Goal: Task Accomplishment & Management: Use online tool/utility

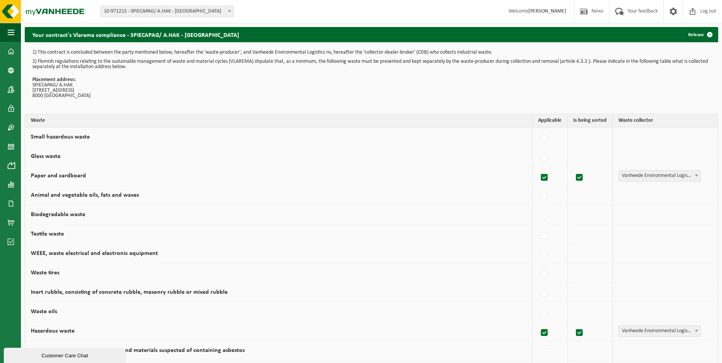
click at [11, 146] on span at bounding box center [11, 146] width 7 height 19
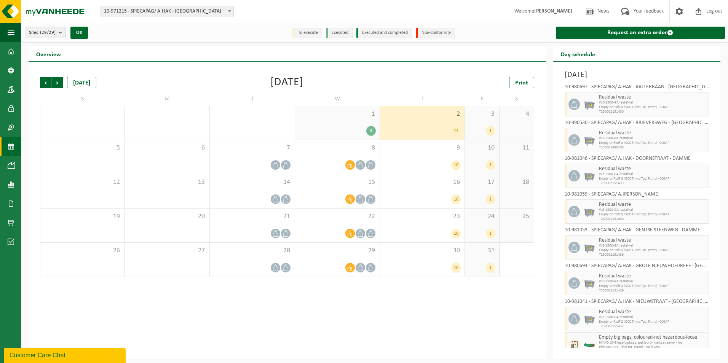
click at [371, 132] on div "3" at bounding box center [371, 131] width 10 height 10
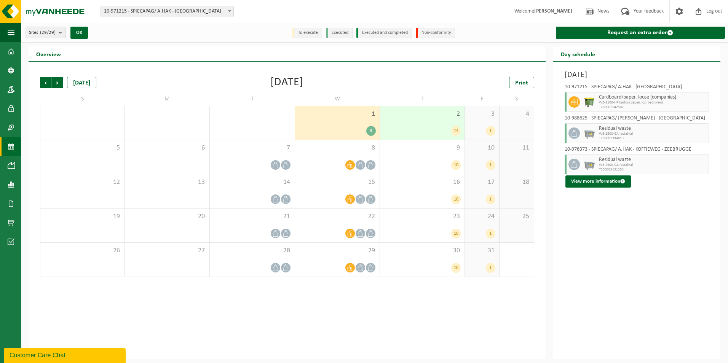
click at [358, 268] on icon at bounding box center [360, 267] width 6 height 6
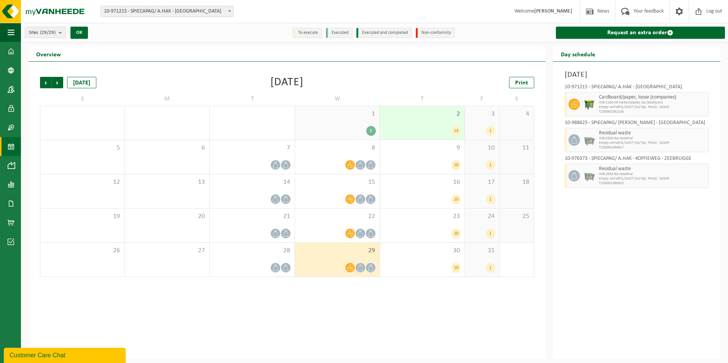
click at [358, 228] on div at bounding box center [360, 233] width 10 height 10
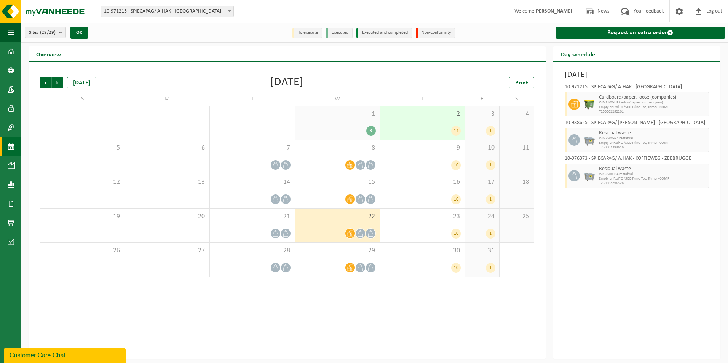
click at [360, 198] on icon at bounding box center [360, 199] width 6 height 6
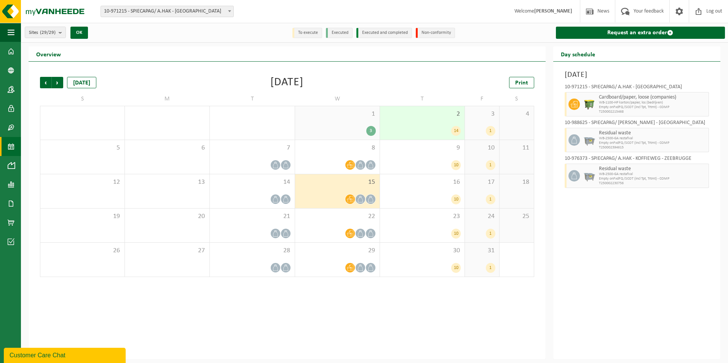
click at [365, 162] on div at bounding box center [337, 165] width 77 height 10
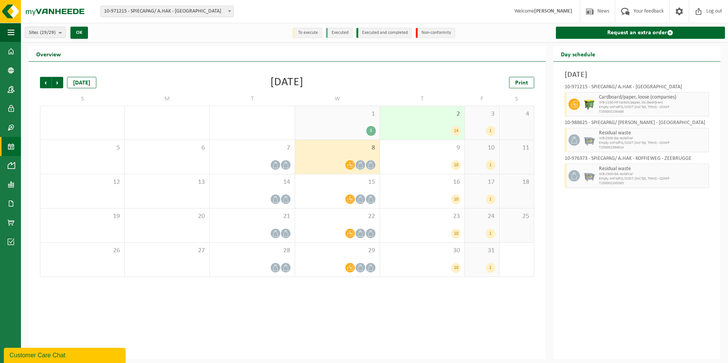
click at [645, 30] on link "Request an extra order" at bounding box center [640, 33] width 169 height 12
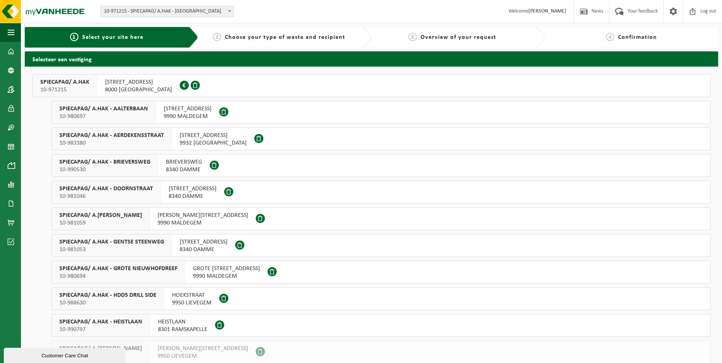
click at [136, 85] on span "GOTEVLIETSTRAAT 53" at bounding box center [138, 82] width 67 height 8
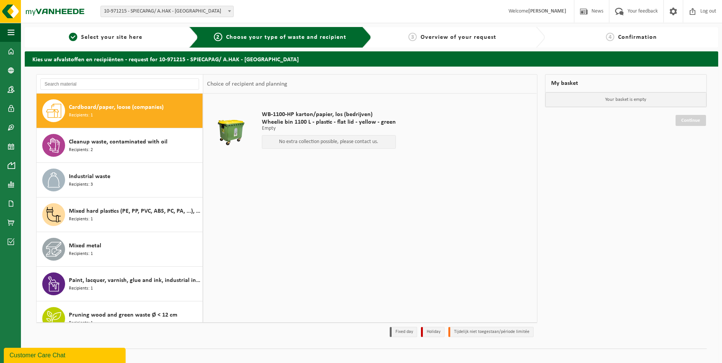
click at [137, 250] on div "Mixed metal Recipients: 1" at bounding box center [135, 249] width 132 height 23
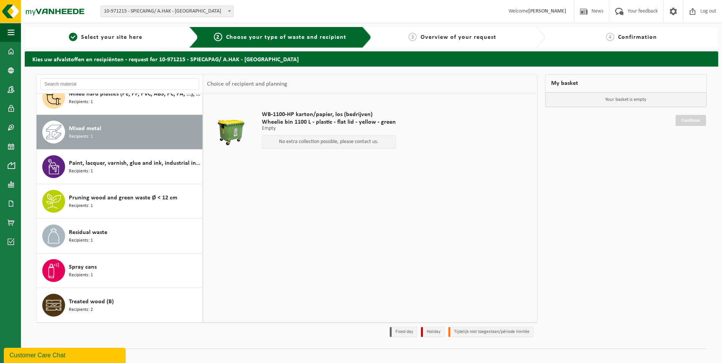
scroll to position [117, 0]
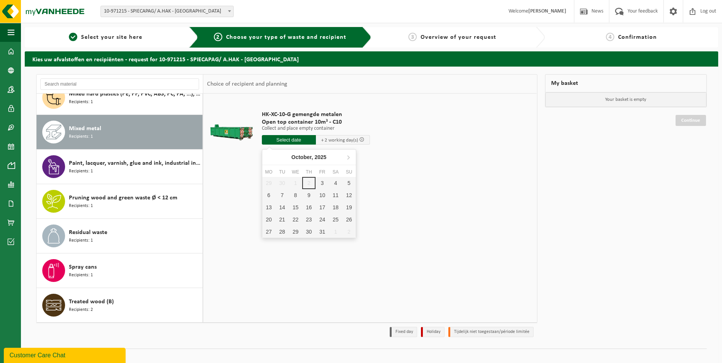
click at [291, 140] on input "text" at bounding box center [289, 140] width 54 height 10
click at [267, 194] on div "6" at bounding box center [268, 195] width 13 height 12
type input "From 2025-10-06"
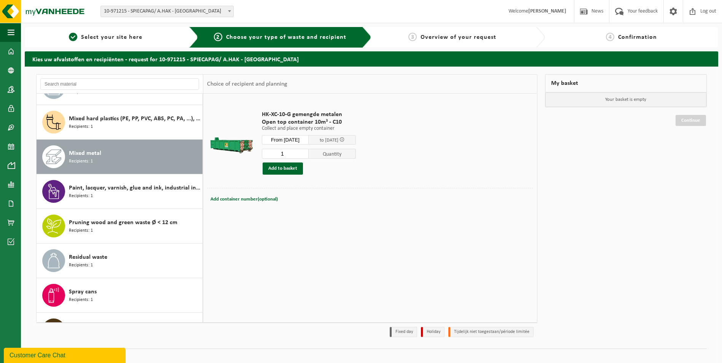
scroll to position [79, 0]
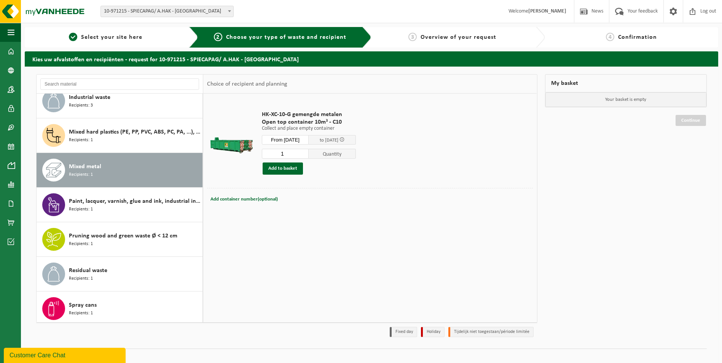
click at [108, 103] on div "Industrial waste Recipients: 3" at bounding box center [135, 100] width 132 height 23
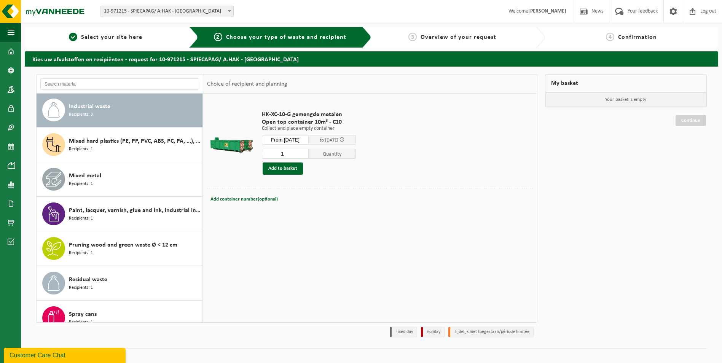
scroll to position [69, 0]
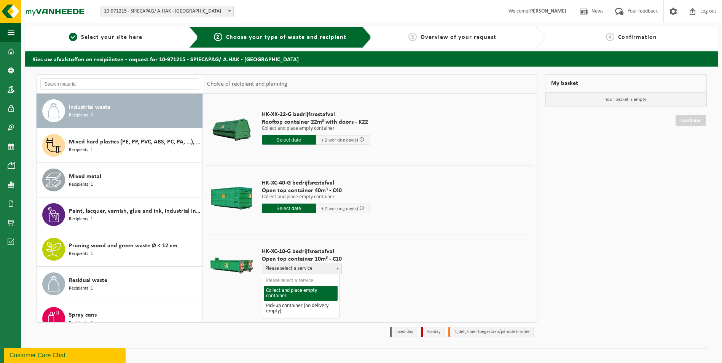
click at [304, 267] on span "Please select a service" at bounding box center [301, 268] width 79 height 11
select select "P2PL-VEL-098576_HK-XC-10-GN-00_04-000008_46"
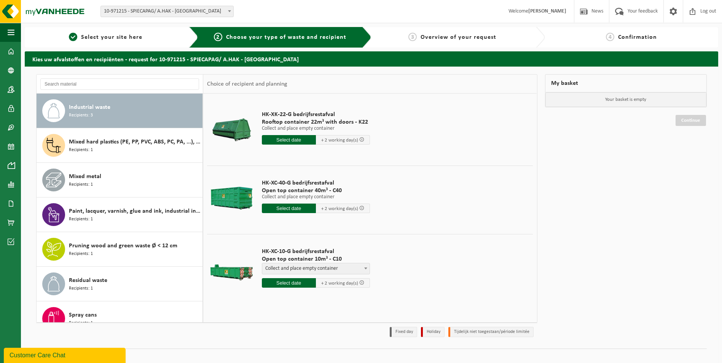
click at [305, 281] on input "text" at bounding box center [289, 283] width 54 height 10
click at [267, 336] on div "6" at bounding box center [268, 338] width 13 height 12
type input "From 2025-10-06"
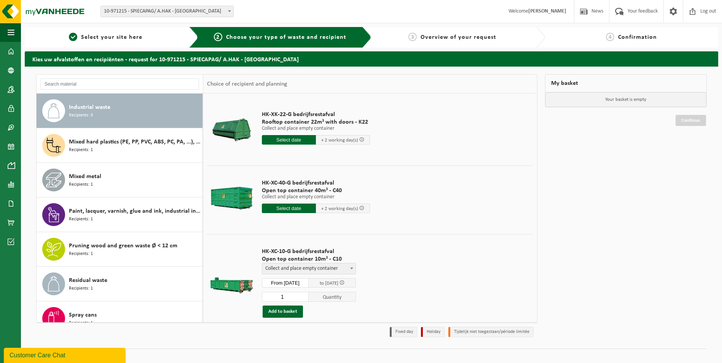
click at [288, 310] on button "Add to basket" at bounding box center [283, 312] width 40 height 12
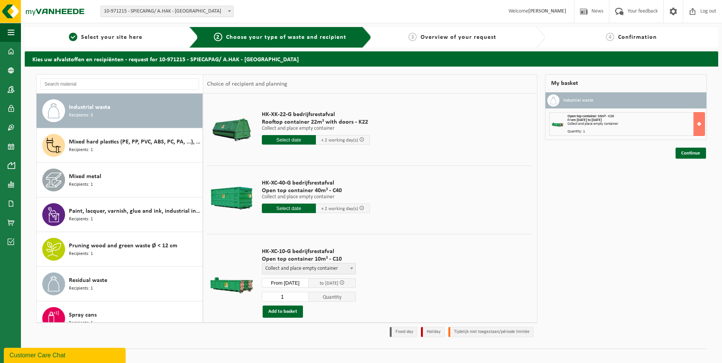
click at [100, 182] on div "Mixed metal Recipients: 1" at bounding box center [135, 180] width 132 height 23
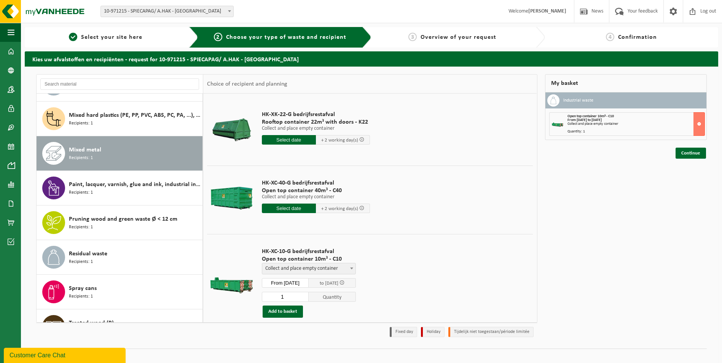
scroll to position [117, 0]
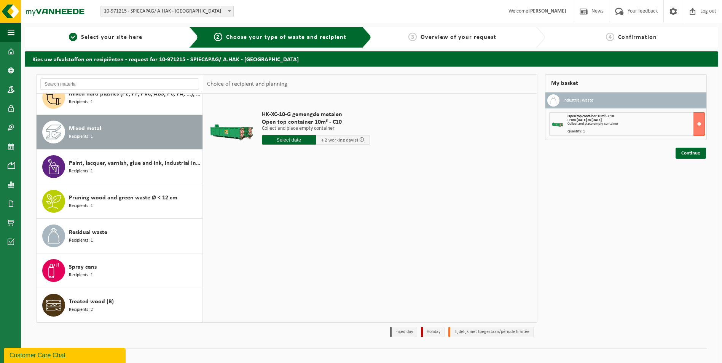
click at [301, 140] on input "text" at bounding box center [289, 140] width 54 height 10
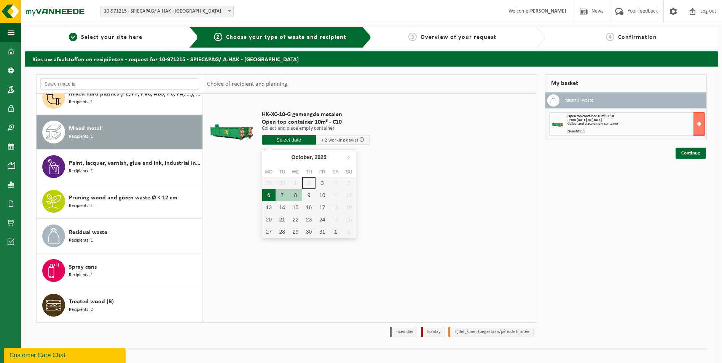
click at [270, 197] on div "6" at bounding box center [268, 195] width 13 height 12
type input "From 2025-10-06"
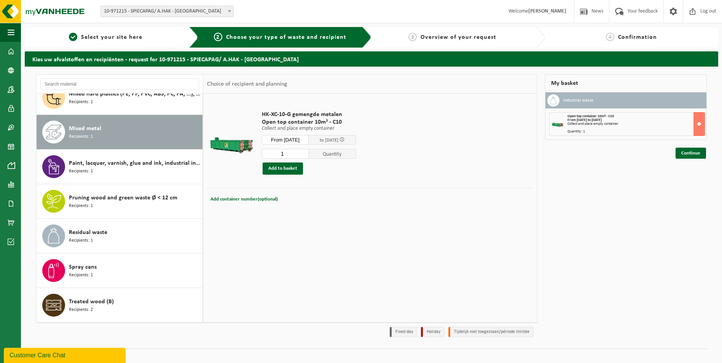
click at [282, 168] on button "Add to basket" at bounding box center [283, 168] width 40 height 12
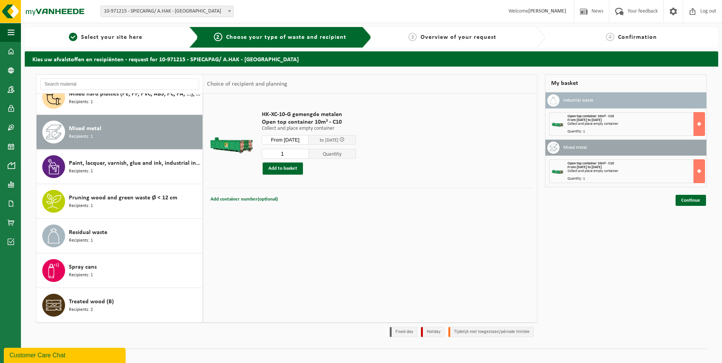
click at [690, 200] on link "Continue" at bounding box center [690, 200] width 30 height 11
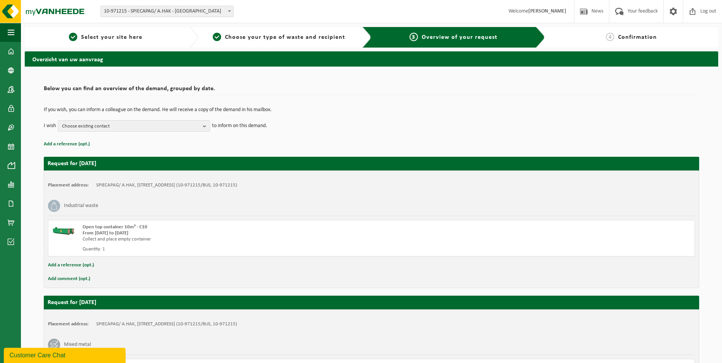
scroll to position [102, 0]
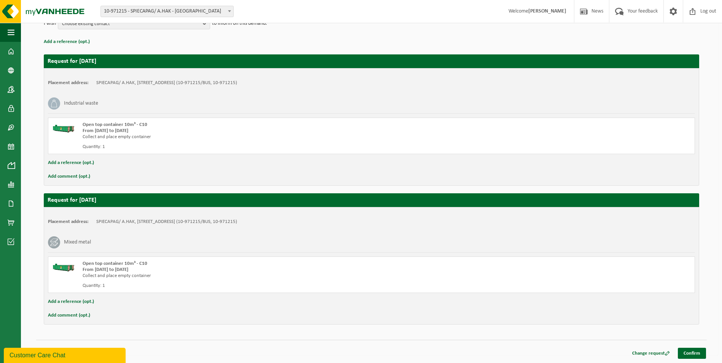
click at [689, 352] on link "Confirm" at bounding box center [692, 353] width 28 height 11
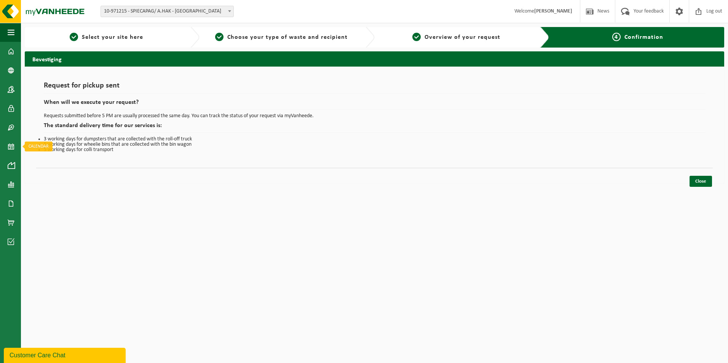
drag, startPoint x: 8, startPoint y: 147, endPoint x: 59, endPoint y: 166, distance: 54.1
click at [8, 147] on span at bounding box center [11, 146] width 7 height 19
